Goal: Information Seeking & Learning: Check status

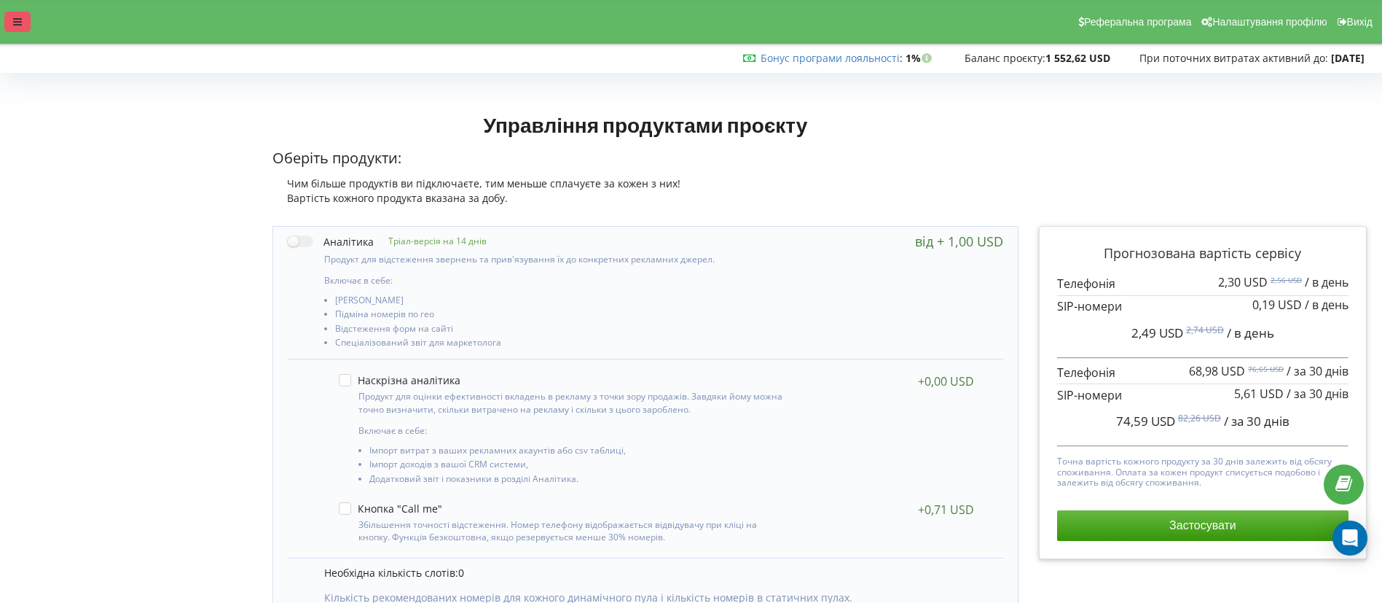
click at [12, 30] on div at bounding box center [17, 22] width 26 height 20
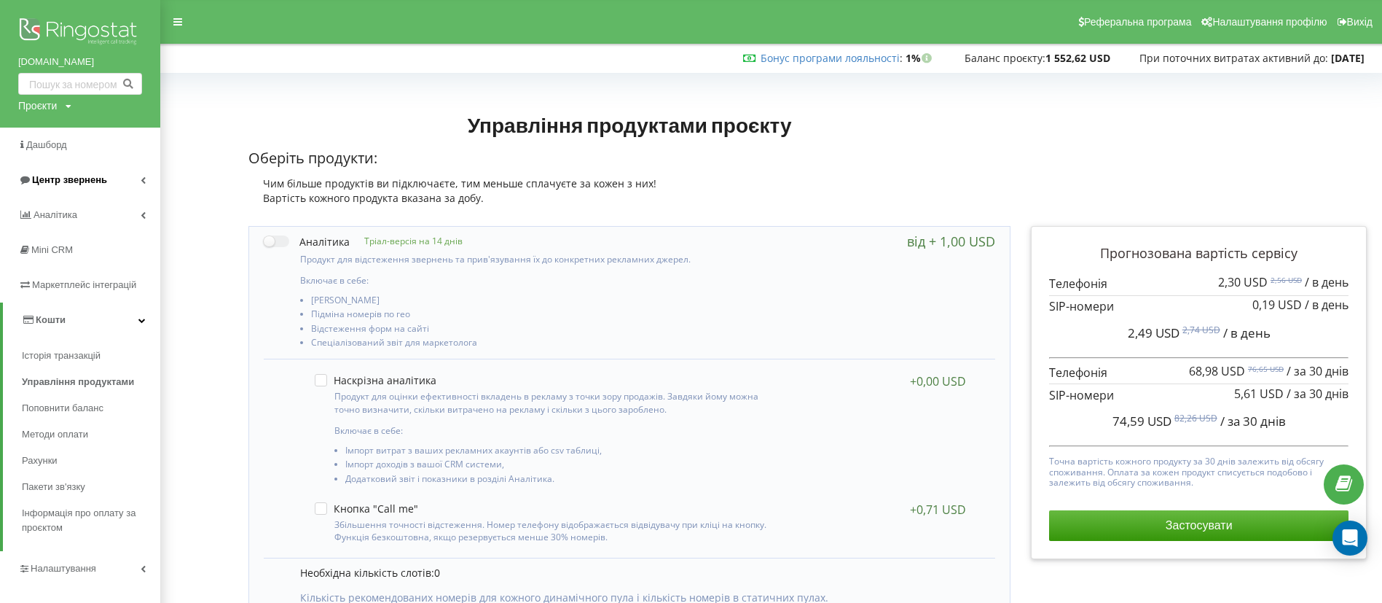
click at [77, 177] on span "Центр звернень" at bounding box center [69, 179] width 75 height 11
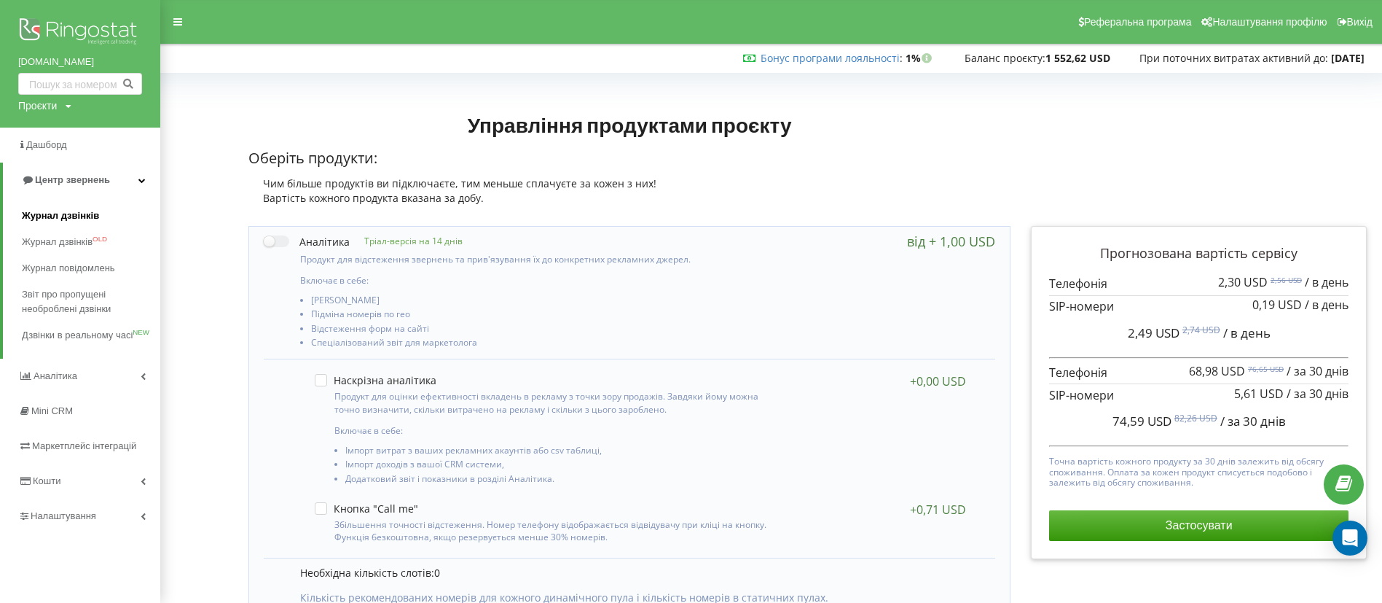
click at [88, 208] on span "Журнал дзвінків" at bounding box center [60, 215] width 77 height 15
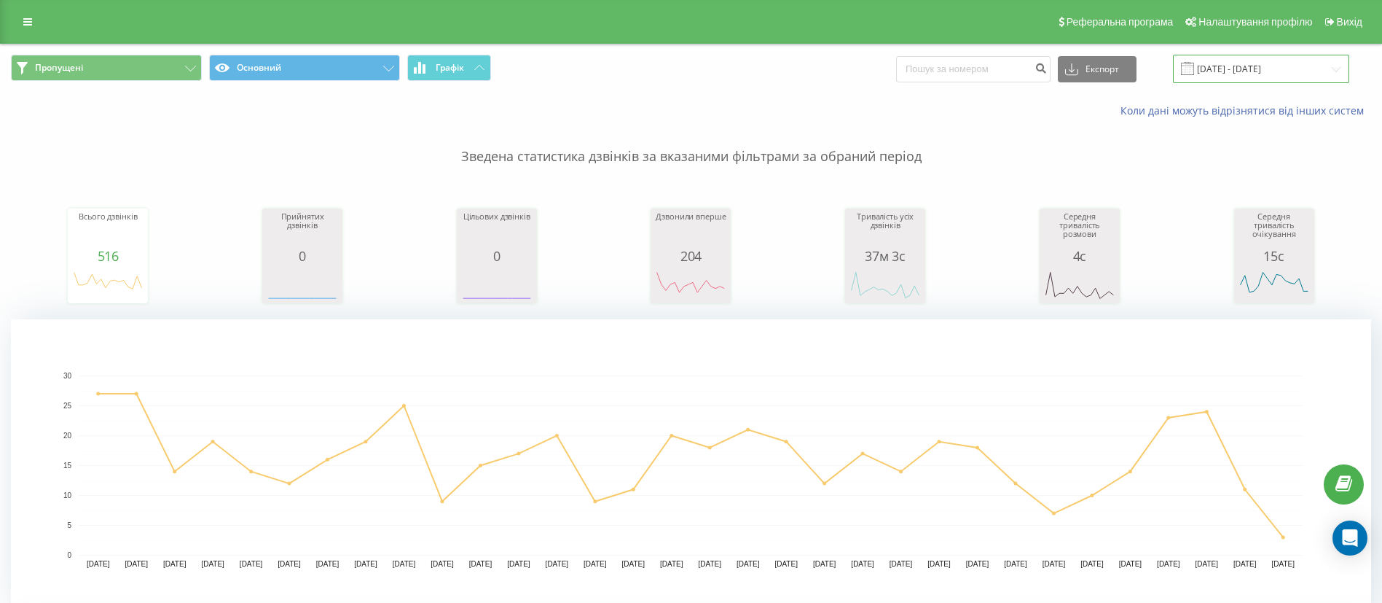
click at [1214, 77] on input "[DATE] - [DATE]" at bounding box center [1261, 69] width 176 height 28
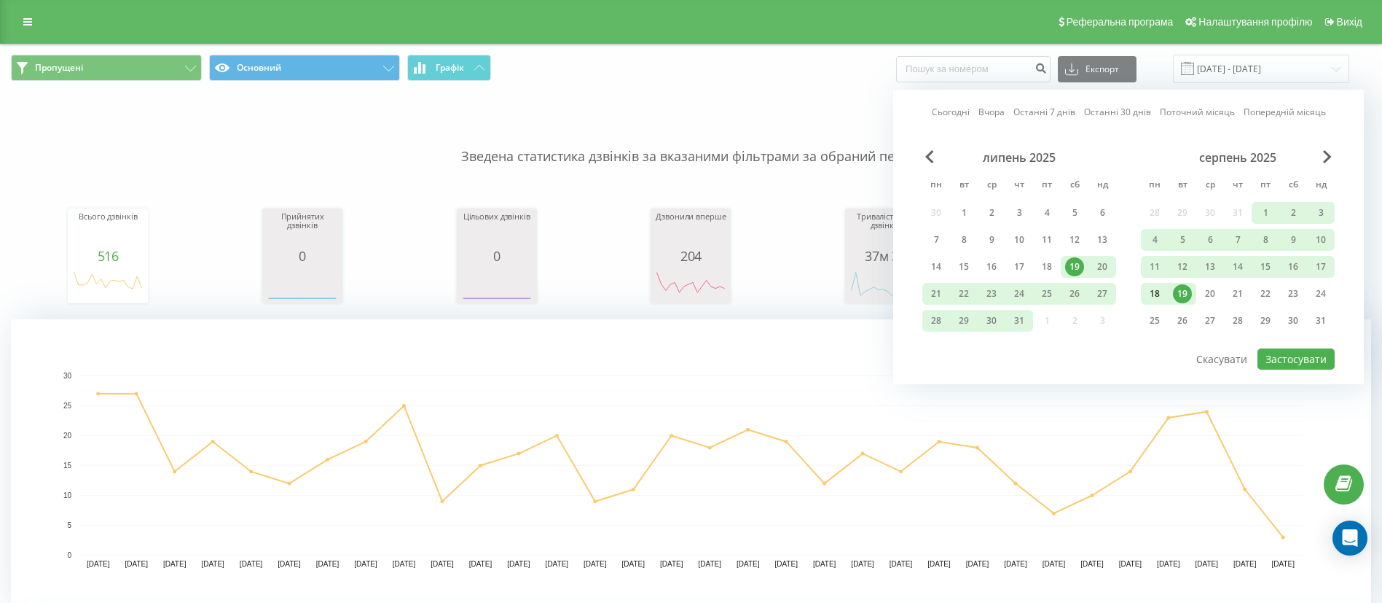
click at [1157, 294] on div "18" at bounding box center [1155, 293] width 19 height 19
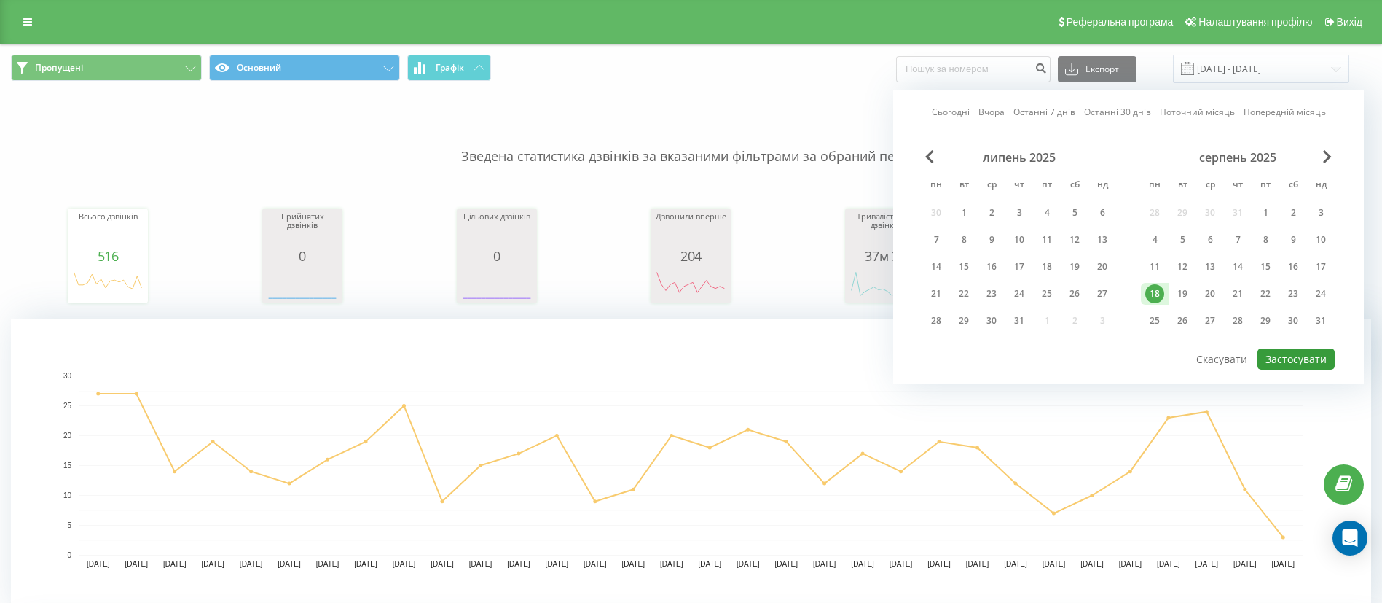
click at [1293, 356] on button "Застосувати" at bounding box center [1296, 358] width 77 height 21
type input "[DATE] - [DATE]"
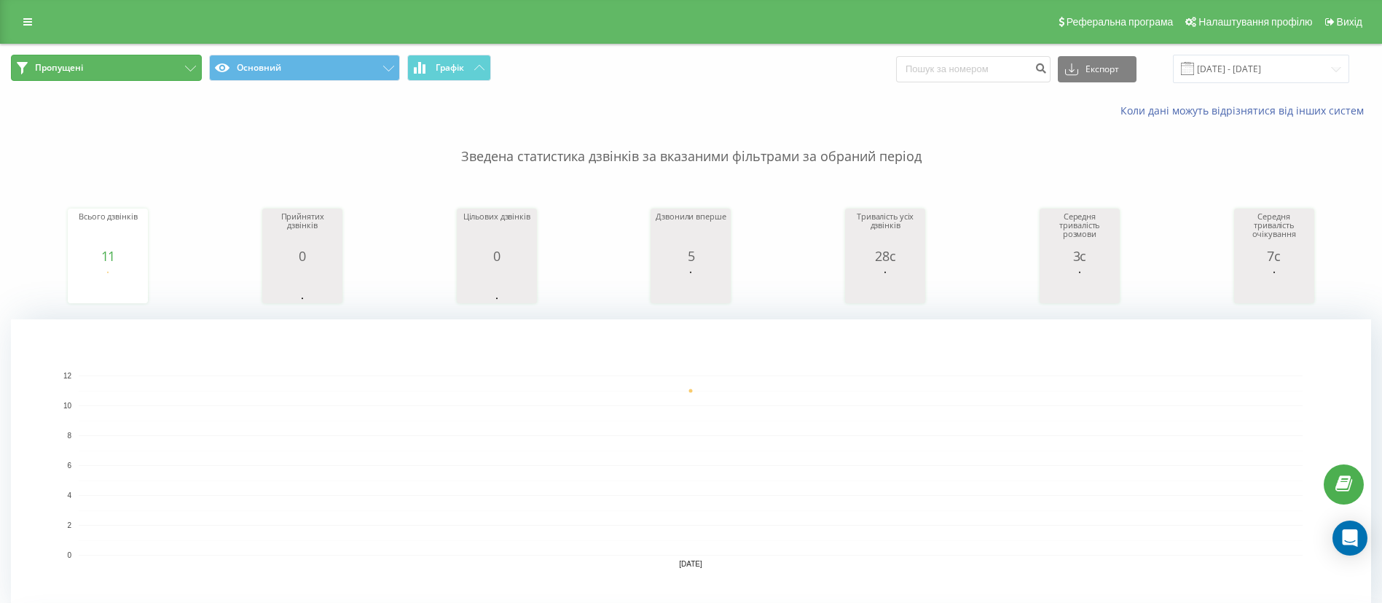
click at [104, 66] on button "Пропущені" at bounding box center [106, 68] width 191 height 26
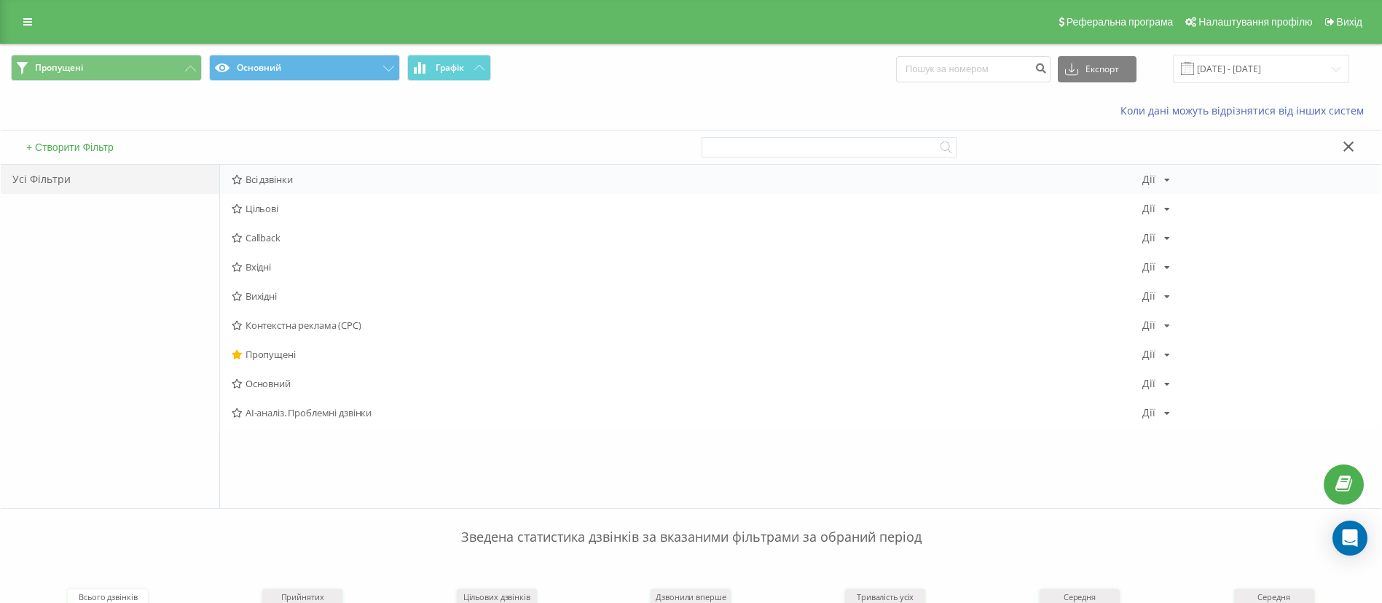
click at [265, 175] on span "Всі дзвінки" at bounding box center [687, 179] width 911 height 10
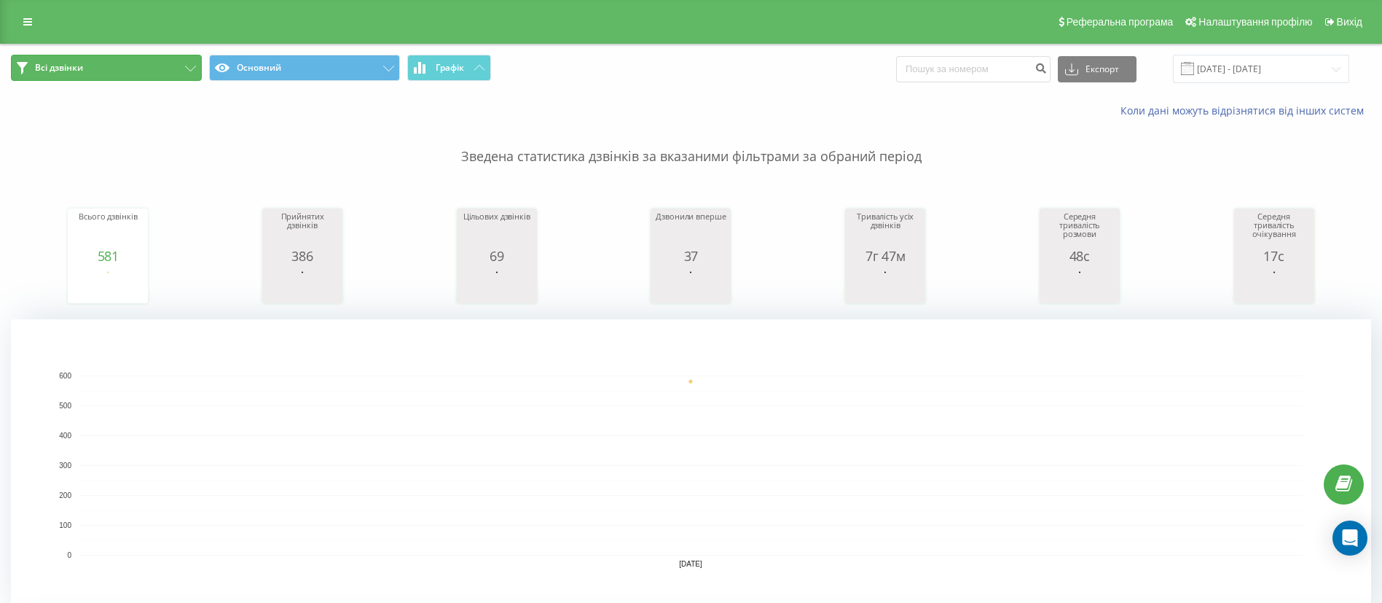
click at [82, 66] on span "Всі дзвінки" at bounding box center [59, 68] width 48 height 12
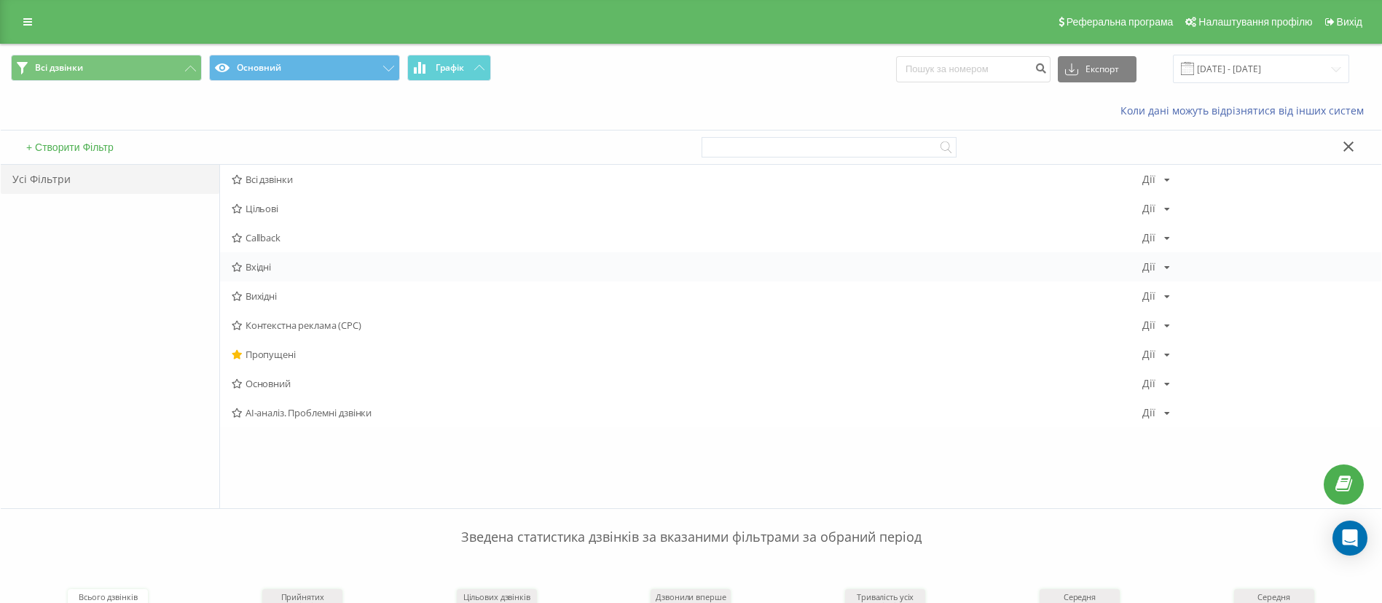
click at [272, 269] on span "Вхідні" at bounding box center [687, 267] width 911 height 10
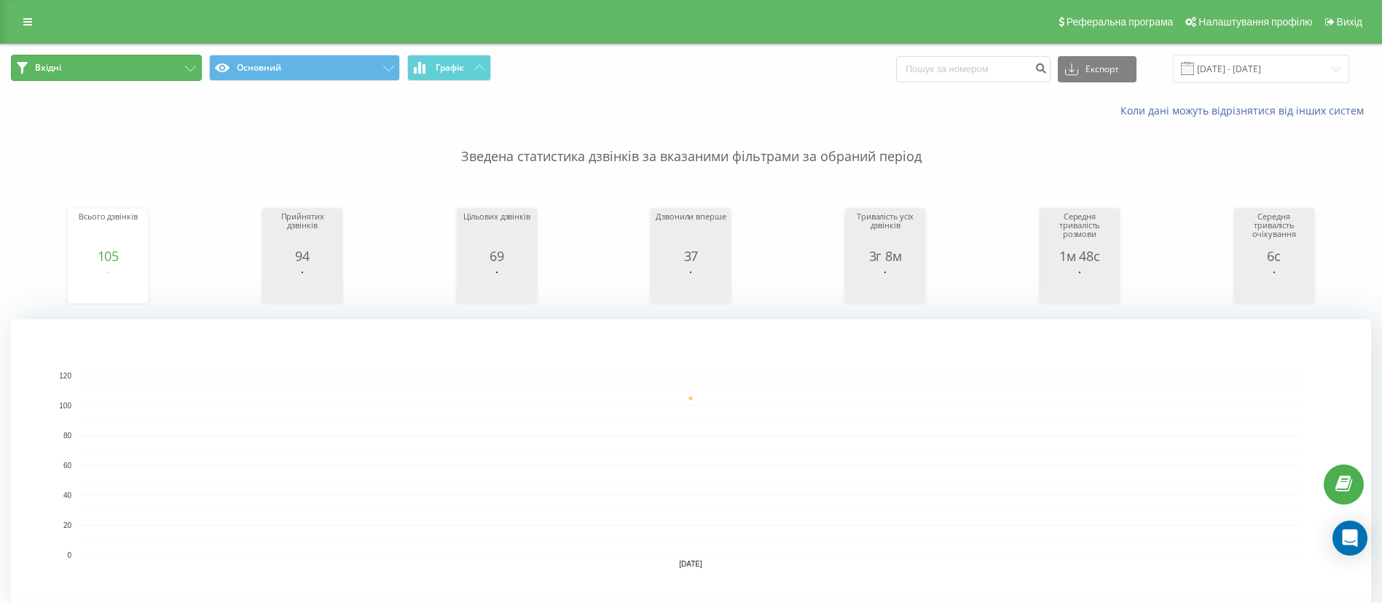
click at [47, 59] on button "Вхідні" at bounding box center [106, 68] width 191 height 26
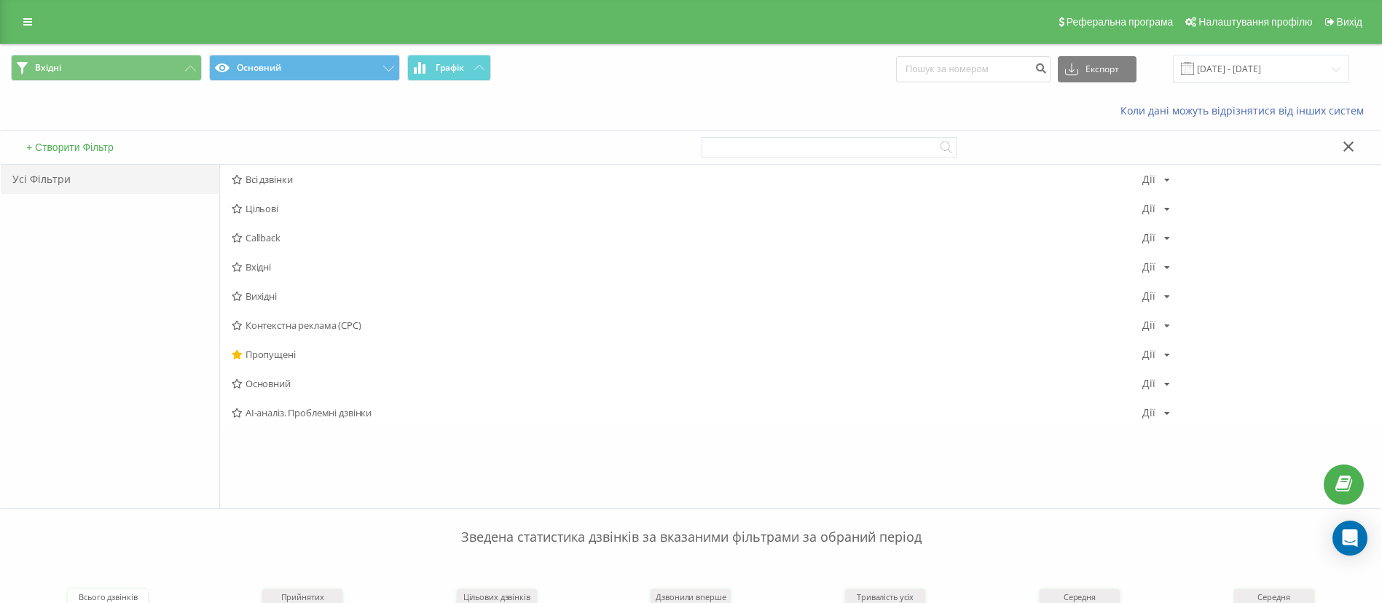
click at [270, 292] on span "Вихідні" at bounding box center [687, 296] width 911 height 10
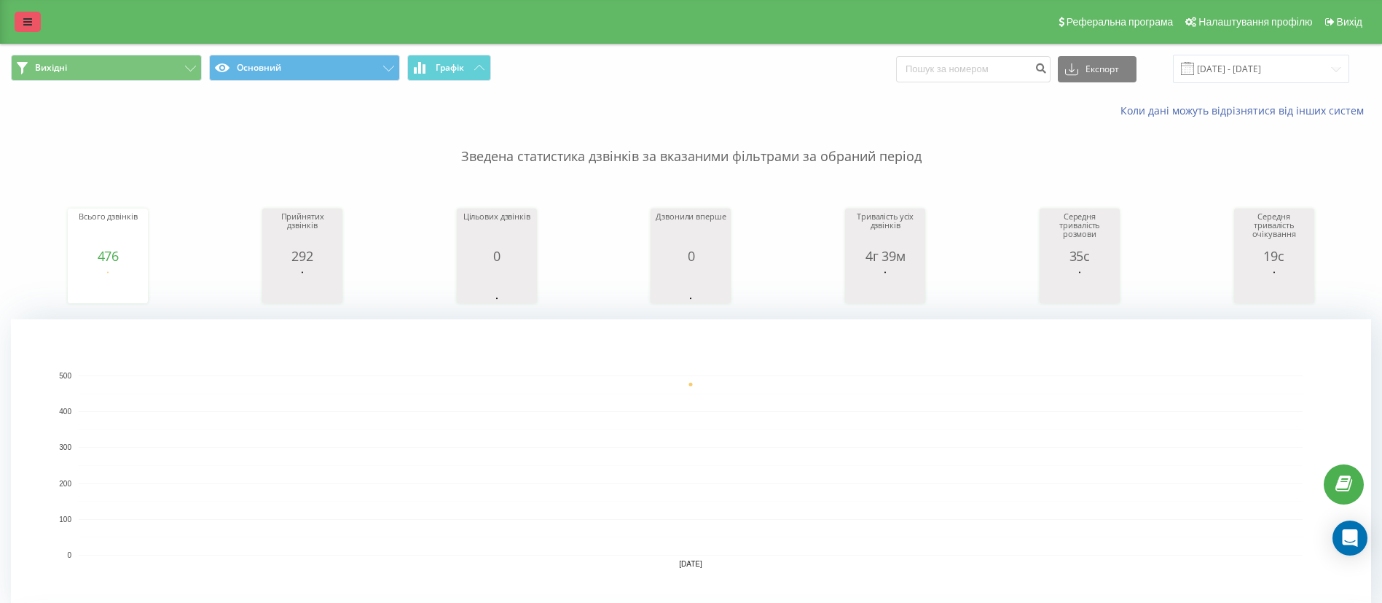
click at [33, 20] on link at bounding box center [28, 22] width 26 height 20
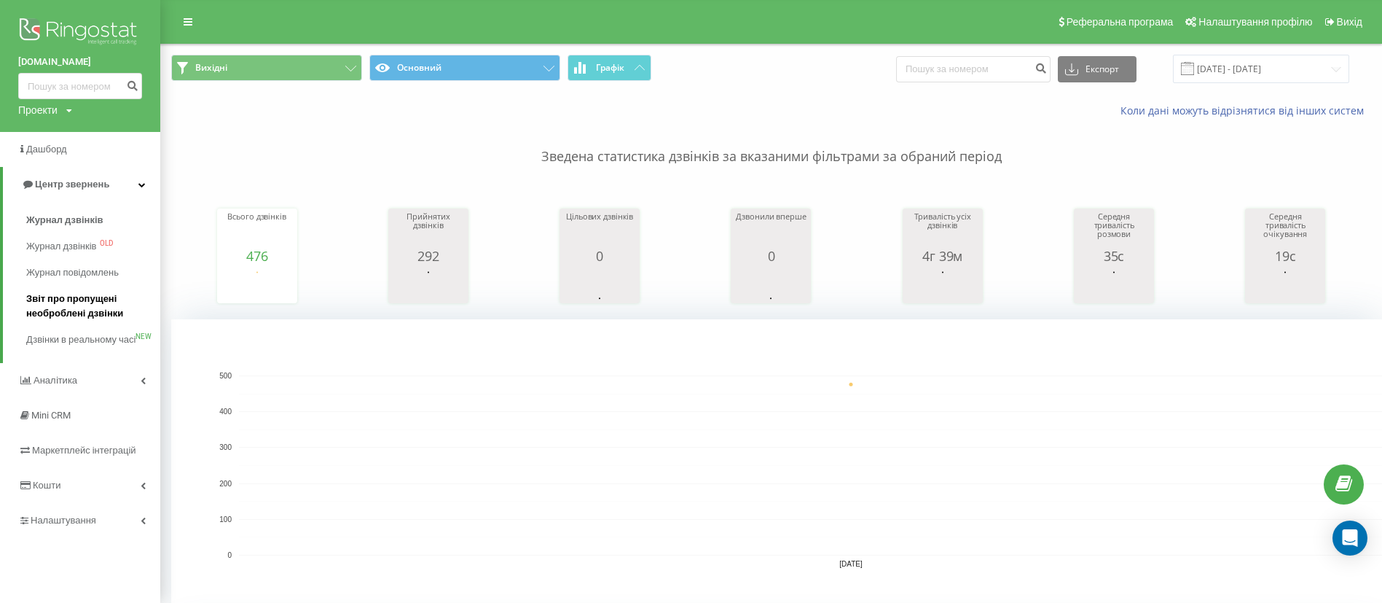
click at [74, 297] on span "Звіт про пропущені необроблені дзвінки" at bounding box center [89, 306] width 127 height 29
